Goal: Task Accomplishment & Management: Use online tool/utility

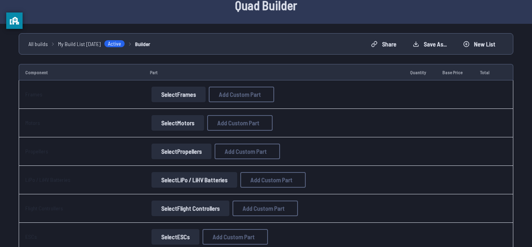
scroll to position [44, 0]
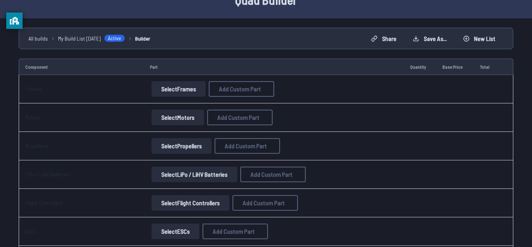
click at [176, 91] on button "Select Frames" at bounding box center [178, 89] width 54 height 16
click at [175, 88] on button "Select Frames" at bounding box center [178, 89] width 54 height 16
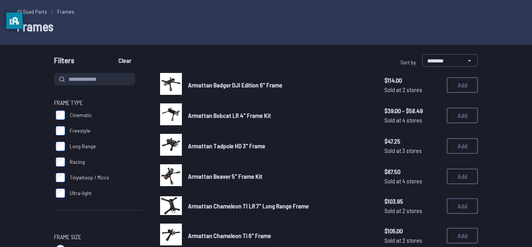
scroll to position [27, 0]
click at [76, 130] on span "Freestyle" at bounding box center [80, 130] width 21 height 8
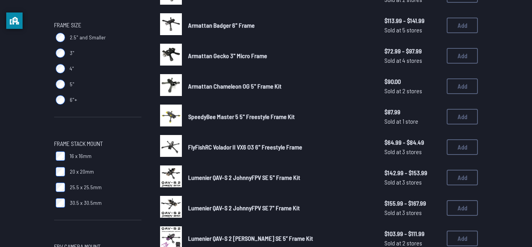
scroll to position [223, 0]
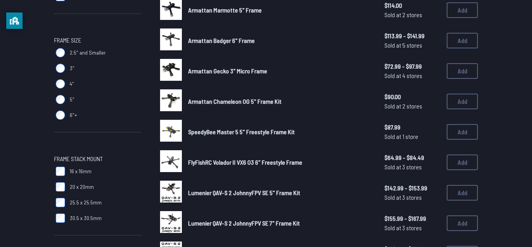
click at [176, 222] on img at bounding box center [171, 222] width 22 height 22
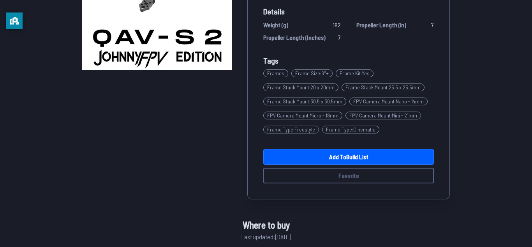
scroll to position [143, 0]
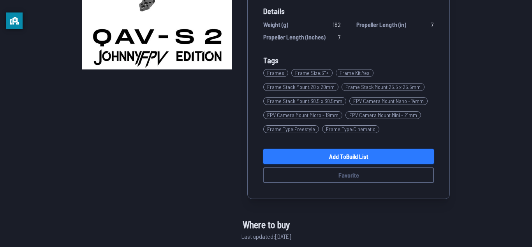
click at [333, 155] on link "Add to Build List" at bounding box center [348, 156] width 171 height 16
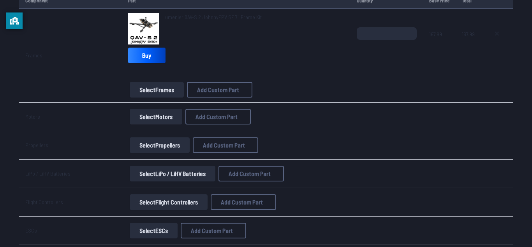
scroll to position [111, 0]
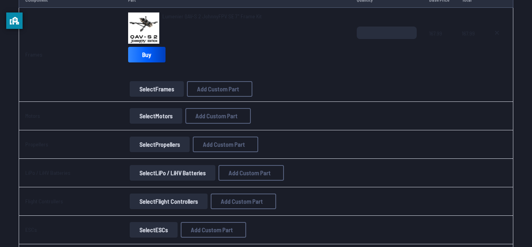
click at [167, 114] on button "Select Motors" at bounding box center [156, 116] width 53 height 16
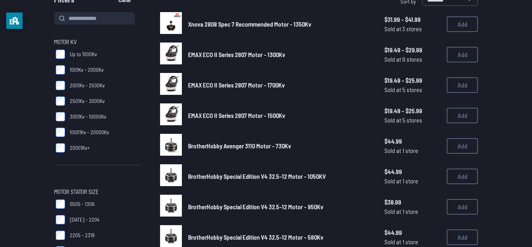
scroll to position [91, 0]
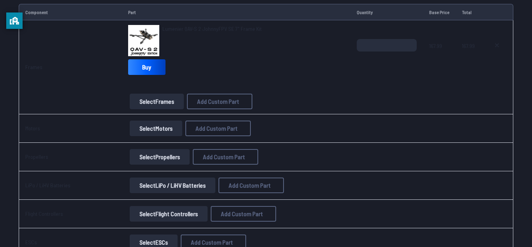
scroll to position [99, 0]
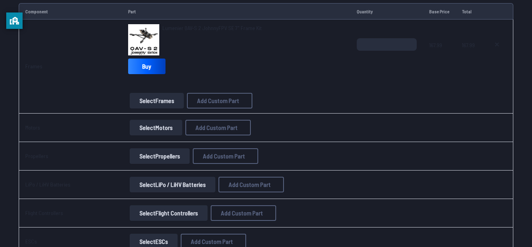
click at [139, 35] on img at bounding box center [143, 39] width 31 height 31
click at [204, 25] on span "Lumenier QAV-S 2 JohnnyFPV SE 7" Frame Kit" at bounding box center [211, 28] width 99 height 7
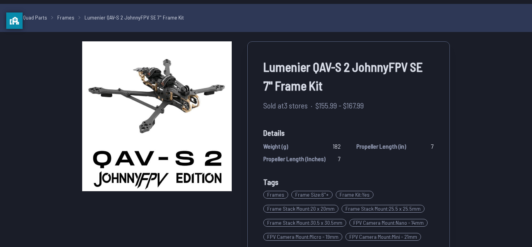
scroll to position [23, 0]
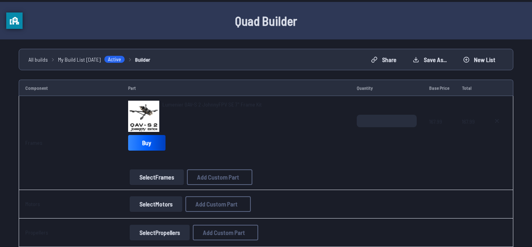
scroll to position [99, 0]
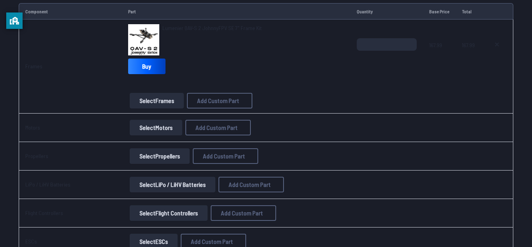
click at [171, 126] on button "Select Motors" at bounding box center [156, 128] width 53 height 16
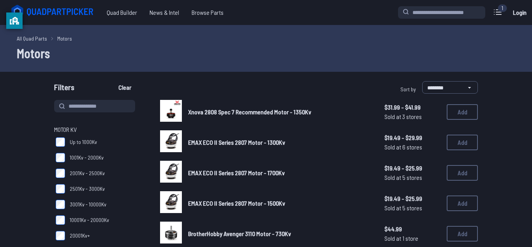
click at [91, 155] on span "1001Kv - 2000Kv" at bounding box center [87, 157] width 34 height 8
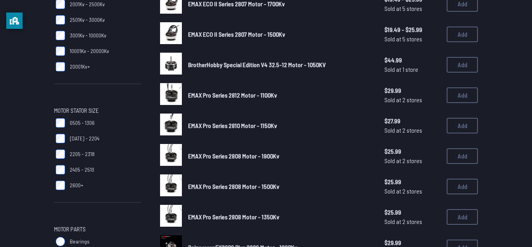
scroll to position [169, 0]
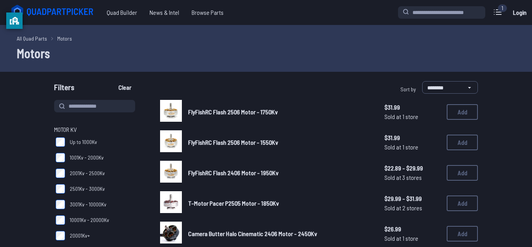
click at [62, 167] on label "2001Kv - 2500Kv" at bounding box center [97, 173] width 87 height 16
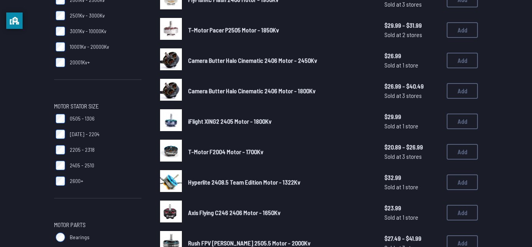
scroll to position [173, 0]
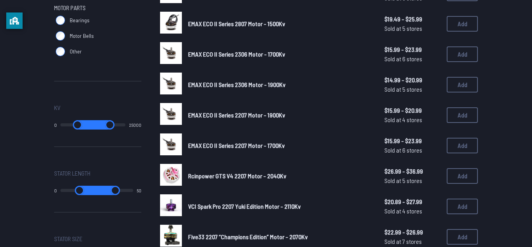
scroll to position [390, 0]
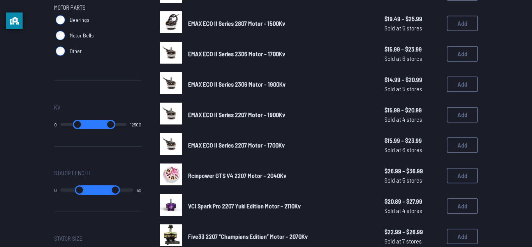
drag, startPoint x: 122, startPoint y: 125, endPoint x: 82, endPoint y: 122, distance: 39.8
type input "*****"
click at [94, 122] on input "range" at bounding box center [110, 124] width 32 height 9
drag, startPoint x: 98, startPoint y: 123, endPoint x: 76, endPoint y: 122, distance: 21.8
click at [94, 122] on input "range" at bounding box center [110, 124] width 32 height 9
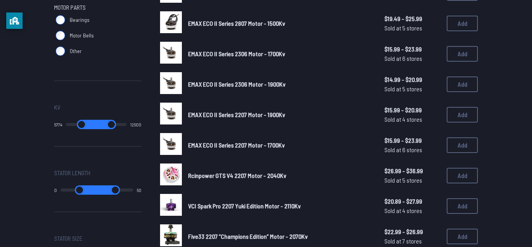
click at [76, 122] on input "range" at bounding box center [81, 124] width 31 height 9
drag, startPoint x: 79, startPoint y: 123, endPoint x: 32, endPoint y: 126, distance: 46.5
type input "*"
click at [60, 126] on input "range" at bounding box center [77, 124] width 35 height 9
drag, startPoint x: 99, startPoint y: 124, endPoint x: 206, endPoint y: 120, distance: 107.2
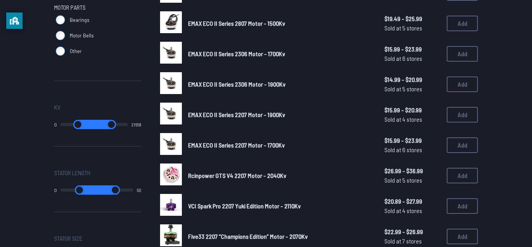
type input "*****"
click at [128, 120] on input "range" at bounding box center [111, 124] width 33 height 9
click at [172, 114] on img at bounding box center [171, 113] width 22 height 22
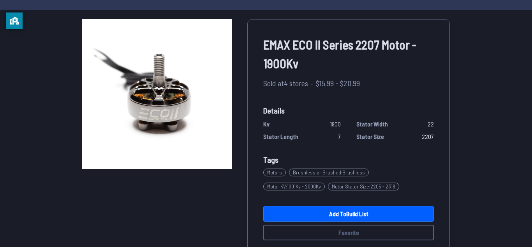
scroll to position [44, 0]
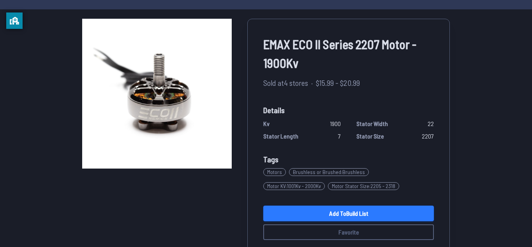
click at [340, 214] on link "Add to Build List" at bounding box center [348, 213] width 171 height 16
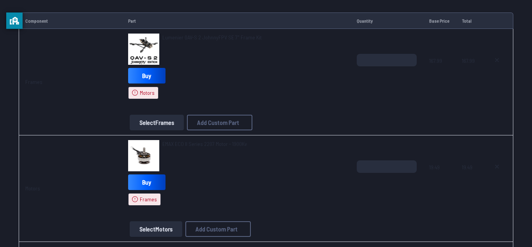
scroll to position [132, 0]
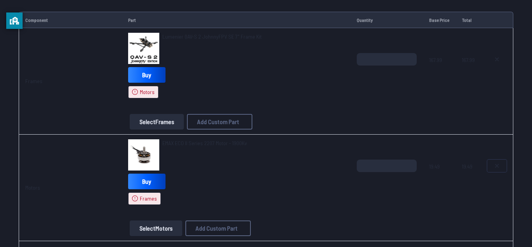
click at [500, 163] on button at bounding box center [496, 165] width 19 height 12
type textarea "**********"
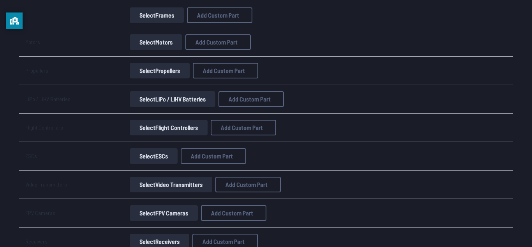
scroll to position [184, 0]
click at [190, 124] on button "Select Flight Controllers" at bounding box center [169, 128] width 78 height 16
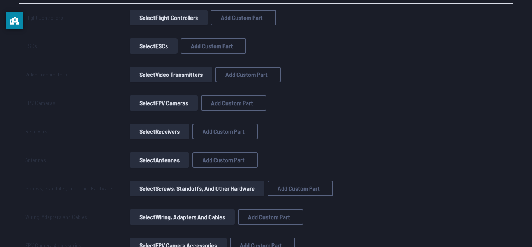
scroll to position [295, 0]
click at [156, 100] on button "Select FPV Cameras" at bounding box center [164, 102] width 68 height 16
